Goal: Check status: Check status

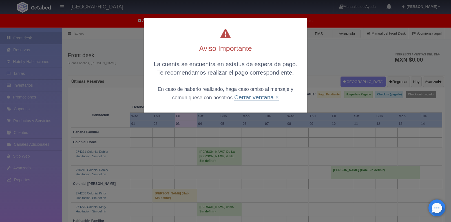
click at [249, 95] on link "Cerrar ventana ×" at bounding box center [256, 97] width 44 height 6
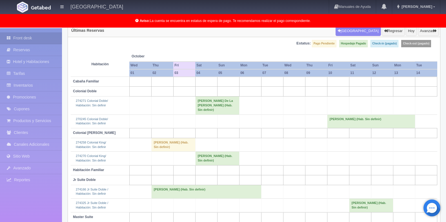
scroll to position [59, 0]
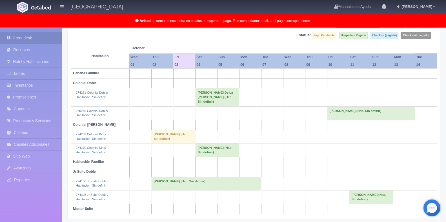
click at [225, 92] on td "[PERSON_NAME] De La [PERSON_NAME] (Hab. Sin definir)" at bounding box center [217, 97] width 44 height 18
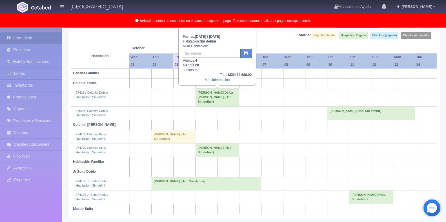
click at [216, 78] on div "Más Información" at bounding box center [217, 80] width 69 height 5
click at [216, 79] on link "Más Información" at bounding box center [217, 80] width 25 height 4
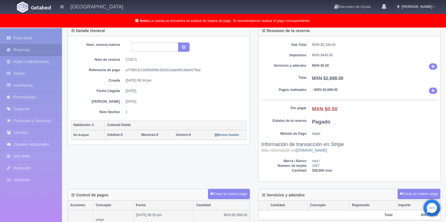
scroll to position [113, 0]
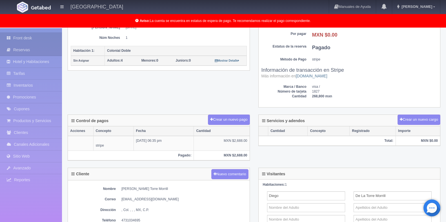
click at [36, 39] on link "Front desk" at bounding box center [31, 38] width 62 height 12
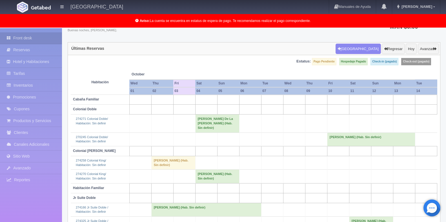
scroll to position [56, 0]
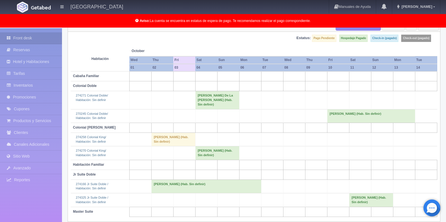
click at [223, 152] on td "[PERSON_NAME] (Hab. Sin definir)" at bounding box center [217, 153] width 44 height 14
